Goal: Information Seeking & Learning: Check status

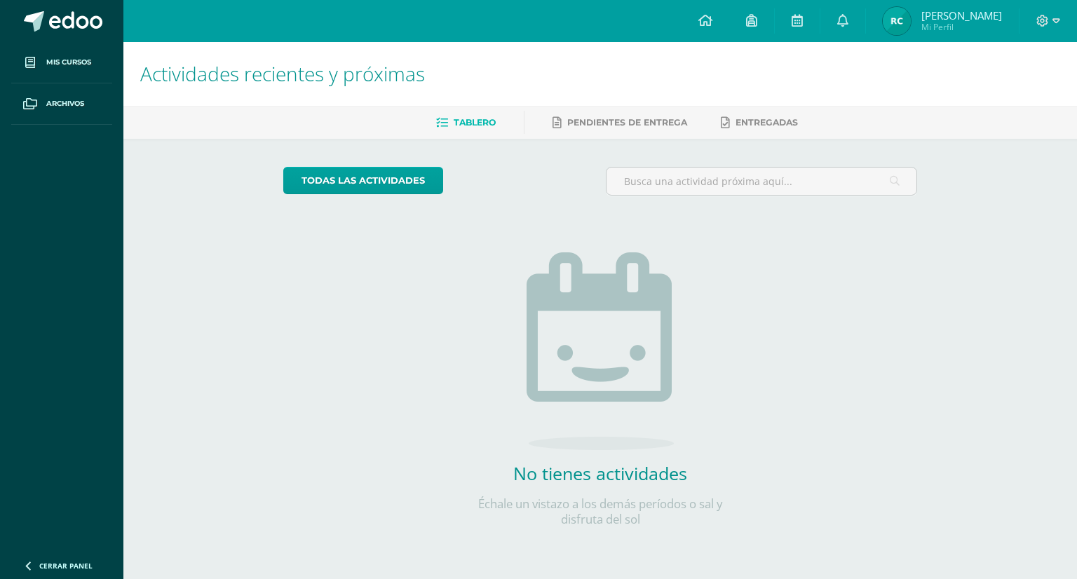
click at [911, 17] on img at bounding box center [897, 21] width 28 height 28
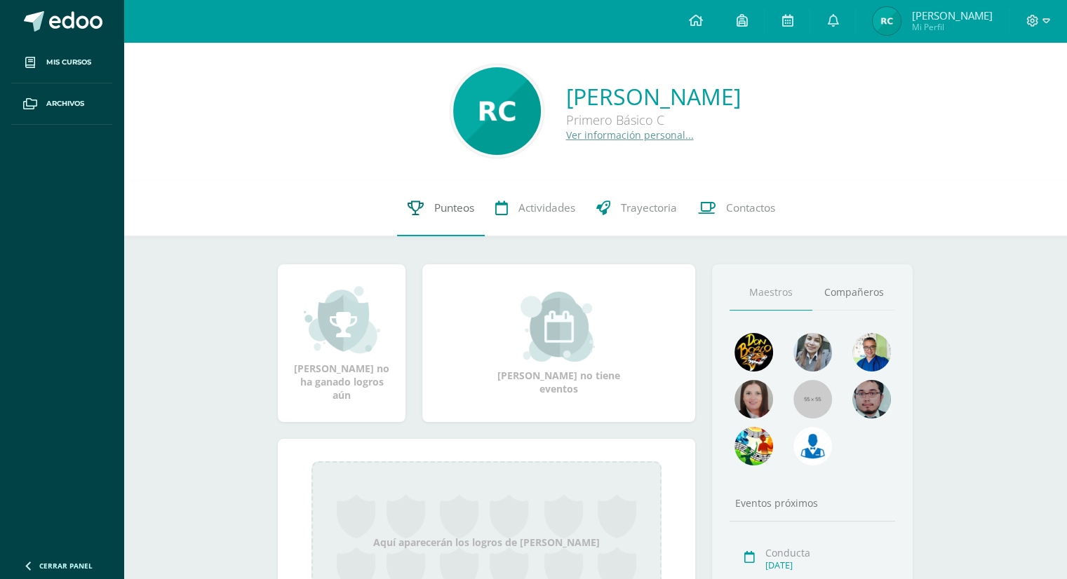
click at [451, 205] on span "Punteos" at bounding box center [454, 208] width 40 height 15
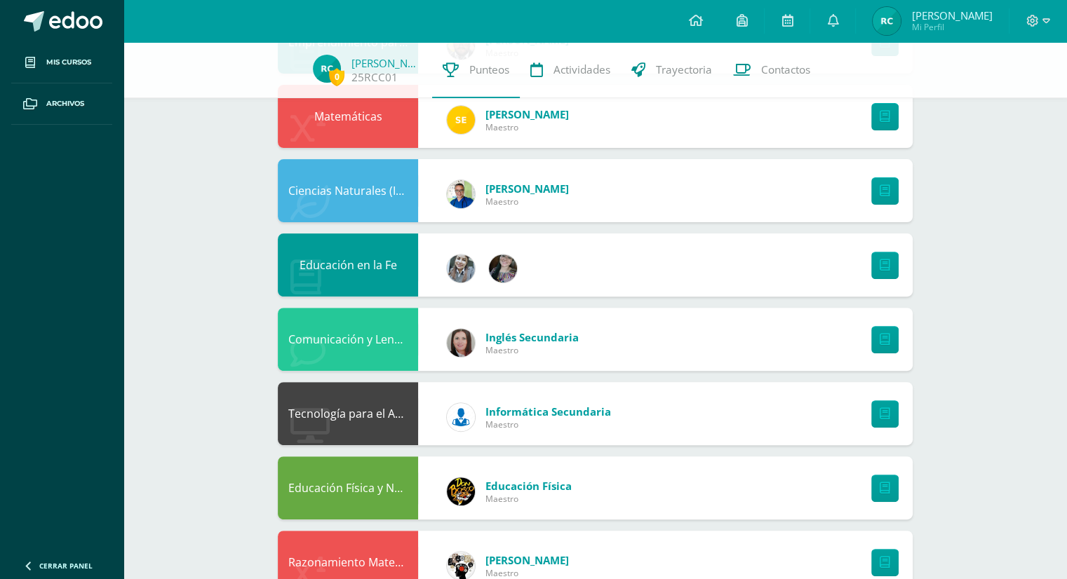
scroll to position [220, 0]
